Goal: Task Accomplishment & Management: Complete application form

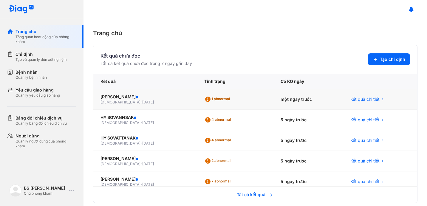
click at [295, 98] on div "một ngày trước" at bounding box center [309, 99] width 70 height 21
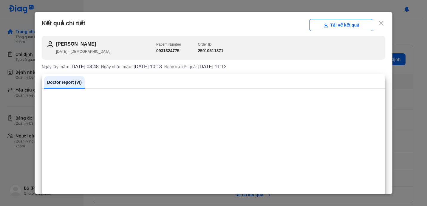
click at [380, 24] on use at bounding box center [381, 23] width 5 height 5
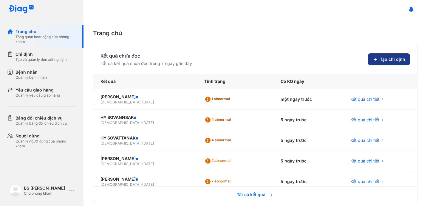
click at [380, 58] on button "Tạo chỉ định" at bounding box center [389, 59] width 42 height 12
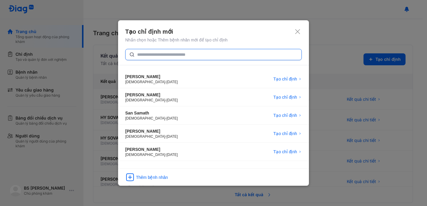
click at [161, 57] on input "text" at bounding box center [217, 54] width 161 height 11
type input "******"
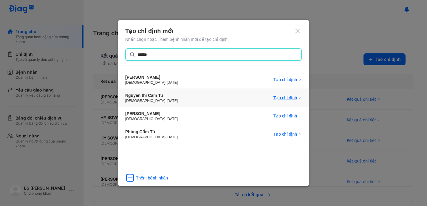
click at [285, 95] on span "Tạo chỉ định" at bounding box center [286, 98] width 24 height 6
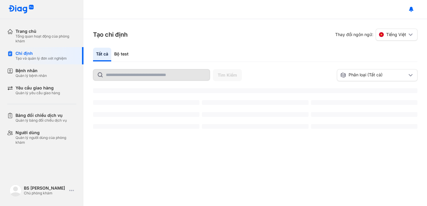
click at [134, 75] on input "text" at bounding box center [156, 75] width 100 height 11
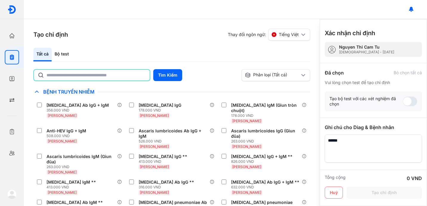
click at [76, 74] on input "text" at bounding box center [97, 75] width 100 height 11
type input "********"
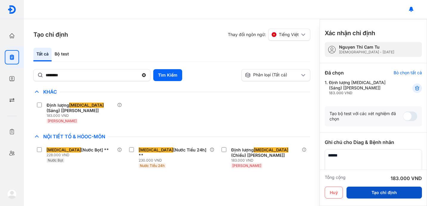
click at [371, 192] on button "Tạo chỉ định" at bounding box center [384, 193] width 75 height 12
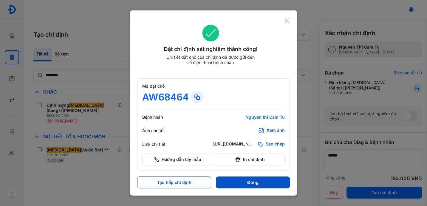
click at [254, 182] on button "Đóng" at bounding box center [253, 183] width 74 height 12
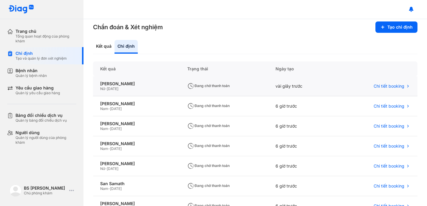
scroll to position [8, 0]
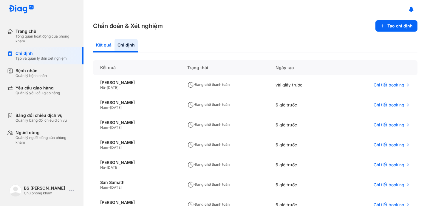
click at [99, 44] on div "Kết quả" at bounding box center [103, 46] width 21 height 14
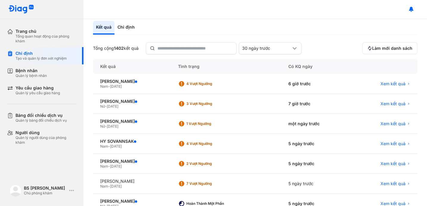
scroll to position [27, 0]
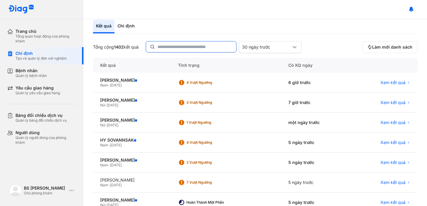
click at [184, 45] on input "text" at bounding box center [195, 46] width 75 height 11
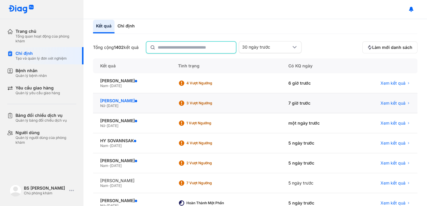
click at [127, 102] on div "[PERSON_NAME]" at bounding box center [132, 100] width 64 height 5
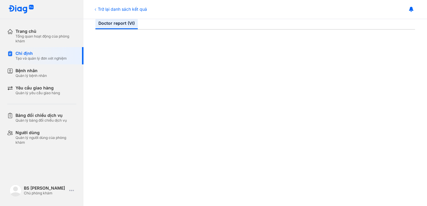
scroll to position [78, 0]
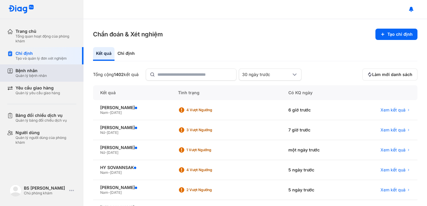
click at [47, 77] on div "Bệnh nhân Quản lý bệnh nhân" at bounding box center [46, 73] width 61 height 10
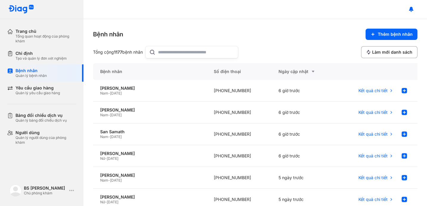
click at [166, 50] on input "text" at bounding box center [196, 52] width 76 height 12
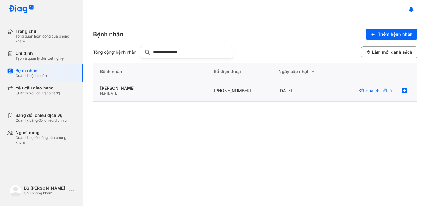
type input "**********"
click at [122, 91] on div "Nữ - 02/07/1956" at bounding box center [149, 93] width 99 height 5
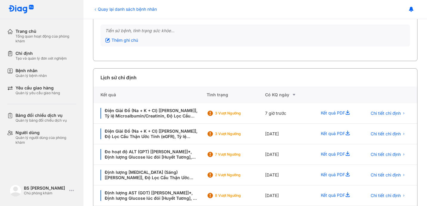
scroll to position [86, 0]
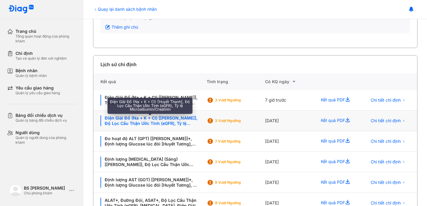
click at [175, 120] on div "Điện Giải Đồ (Na + K + Cl) [Huyết Thanh], Độ Lọc Cầu Thận Ước Tính (eGFR), Tỷ l…" at bounding box center [150, 120] width 99 height 11
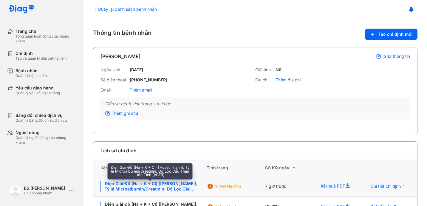
click at [171, 191] on div "Điện Giải Đồ (Na + K + Cl) [Huyết Thanh], Tỷ lệ Microalbumin/Creatinin, Độ Lọc …" at bounding box center [150, 186] width 99 height 11
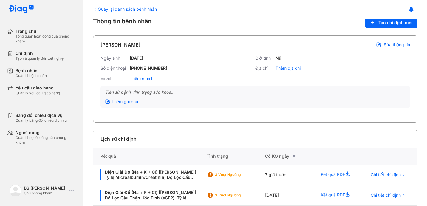
scroll to position [19, 0]
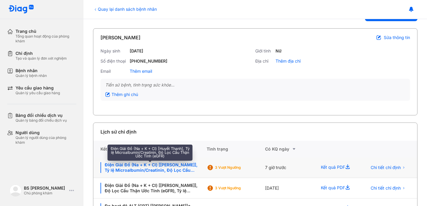
click at [184, 170] on div "Điện Giải Đồ (Na + K + Cl) [[PERSON_NAME]], Tỷ lệ Microalbumin/Creatinin, Độ Lọ…" at bounding box center [150, 167] width 99 height 11
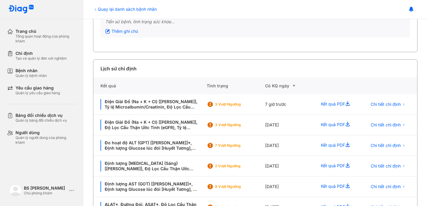
scroll to position [106, 0]
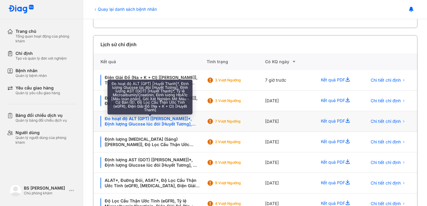
click at [178, 126] on div "Đo hoạt độ ALT (GPT) [[PERSON_NAME]]*, Định lượng Glucose lúc đói [Huyết Tương]…" at bounding box center [150, 121] width 99 height 11
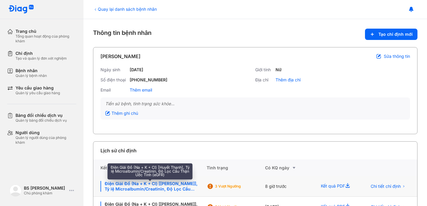
click at [164, 186] on div "Điện Giải Đồ (Na + K + Cl) [[PERSON_NAME]], Tỷ lệ Microalbumin/Creatinin, Độ Lọ…" at bounding box center [150, 186] width 99 height 11
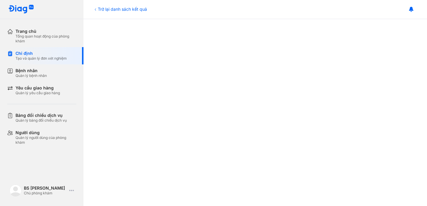
scroll to position [2, 0]
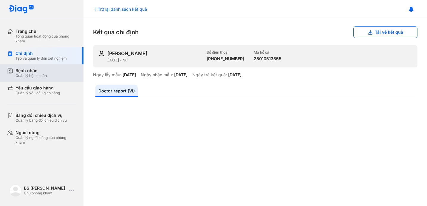
click at [61, 74] on div "Bệnh nhân Quản lý bệnh nhân" at bounding box center [46, 73] width 61 height 10
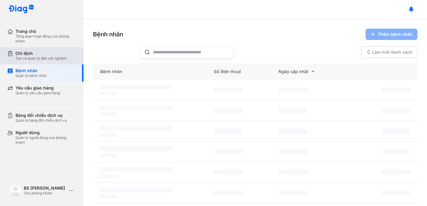
click at [47, 60] on div "Tạo và quản lý đơn xét nghiệm" at bounding box center [41, 58] width 51 height 5
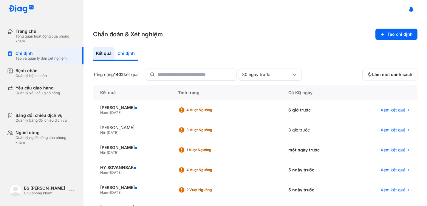
click at [126, 53] on div "Chỉ định" at bounding box center [126, 54] width 23 height 14
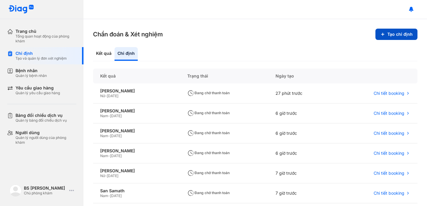
click at [393, 32] on button "Tạo chỉ định" at bounding box center [397, 34] width 42 height 11
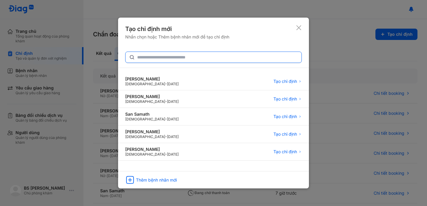
click at [151, 57] on input "text" at bounding box center [217, 57] width 161 height 11
type input "**********"
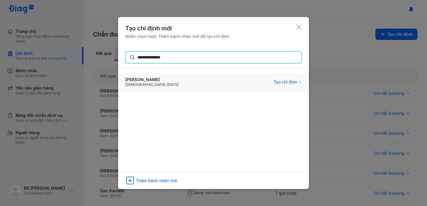
click at [147, 81] on div "[PERSON_NAME]" at bounding box center [151, 79] width 53 height 5
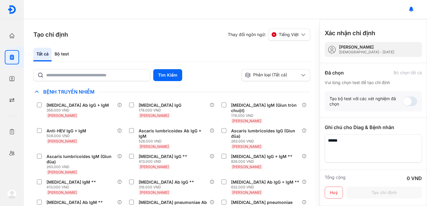
click at [67, 68] on div "Tất cả Bộ test Tìm Kiếm Phân loại (Tất cả) [PERSON_NAME] làm chế độ xem mặc địn…" at bounding box center [171, 127] width 277 height 158
click at [62, 51] on div "Bộ test" at bounding box center [62, 55] width 20 height 14
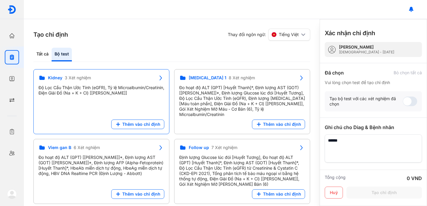
click at [82, 93] on div "Độ Lọc Cầu Thận Ước Tính (eGFR), Tỷ lệ Microalbumin/Creatinin, Điện Giải Đồ (Na…" at bounding box center [101, 90] width 126 height 11
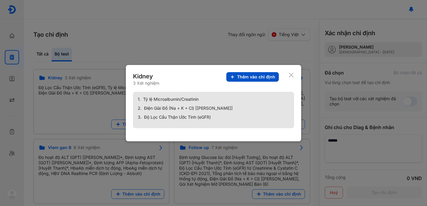
click at [249, 77] on span "Thêm vào chỉ định" at bounding box center [256, 76] width 38 height 5
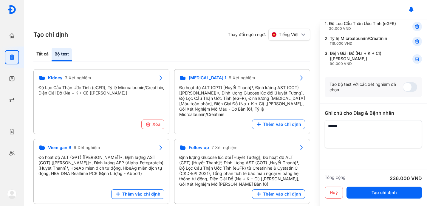
scroll to position [73, 0]
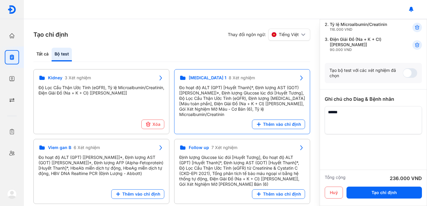
click at [272, 102] on div "Đo hoạt độ ALT (GPT) [Huyết Thanh]*, Định lượng AST (GOT) [[PERSON_NAME]]*, Địn…" at bounding box center [242, 101] width 126 height 32
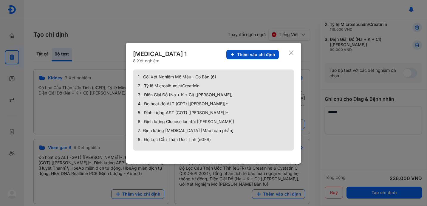
click at [253, 53] on span "Thêm vào chỉ định" at bounding box center [256, 54] width 38 height 5
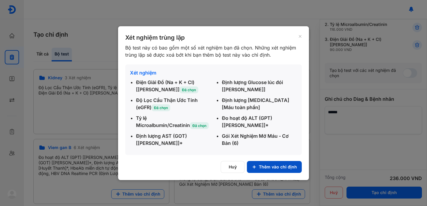
click at [273, 168] on button "Thêm vào chỉ định" at bounding box center [274, 167] width 55 height 12
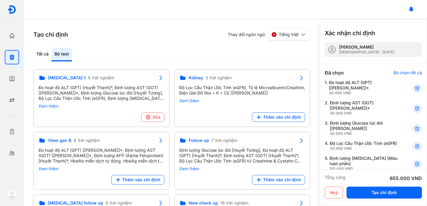
scroll to position [4, 0]
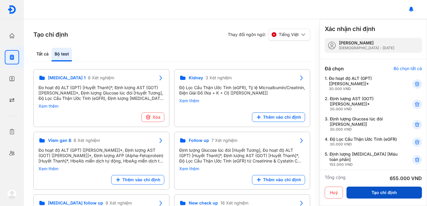
click at [382, 193] on button "Tạo chỉ định" at bounding box center [384, 193] width 75 height 12
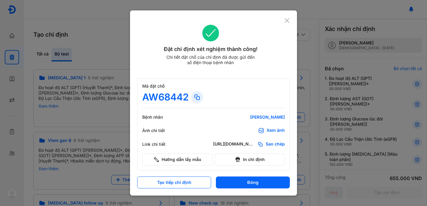
scroll to position [0, 0]
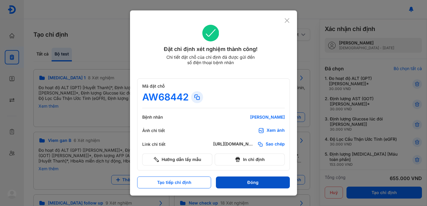
click at [244, 182] on button "Đóng" at bounding box center [253, 183] width 74 height 12
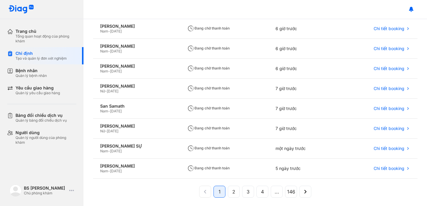
scroll to position [120, 0]
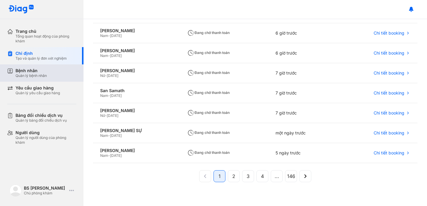
click at [53, 74] on div "Bệnh nhân Quản lý bệnh nhân" at bounding box center [46, 73] width 61 height 10
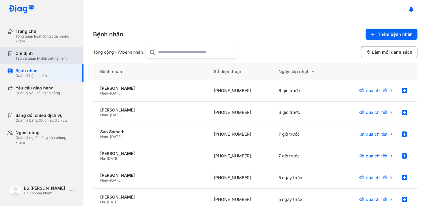
click at [51, 58] on div "Tạo và quản lý đơn xét nghiệm" at bounding box center [41, 58] width 51 height 5
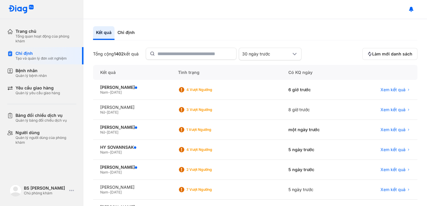
scroll to position [22, 0]
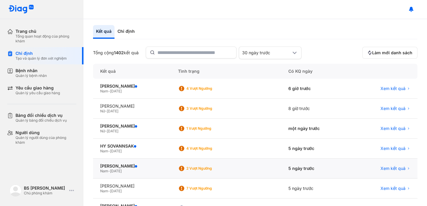
click at [122, 169] on span "[DATE]" at bounding box center [116, 171] width 12 height 4
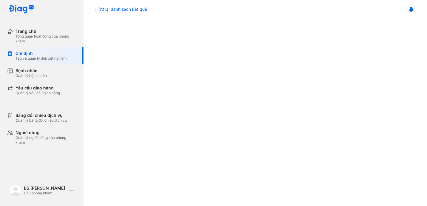
scroll to position [289, 0]
